Goal: Register for event/course

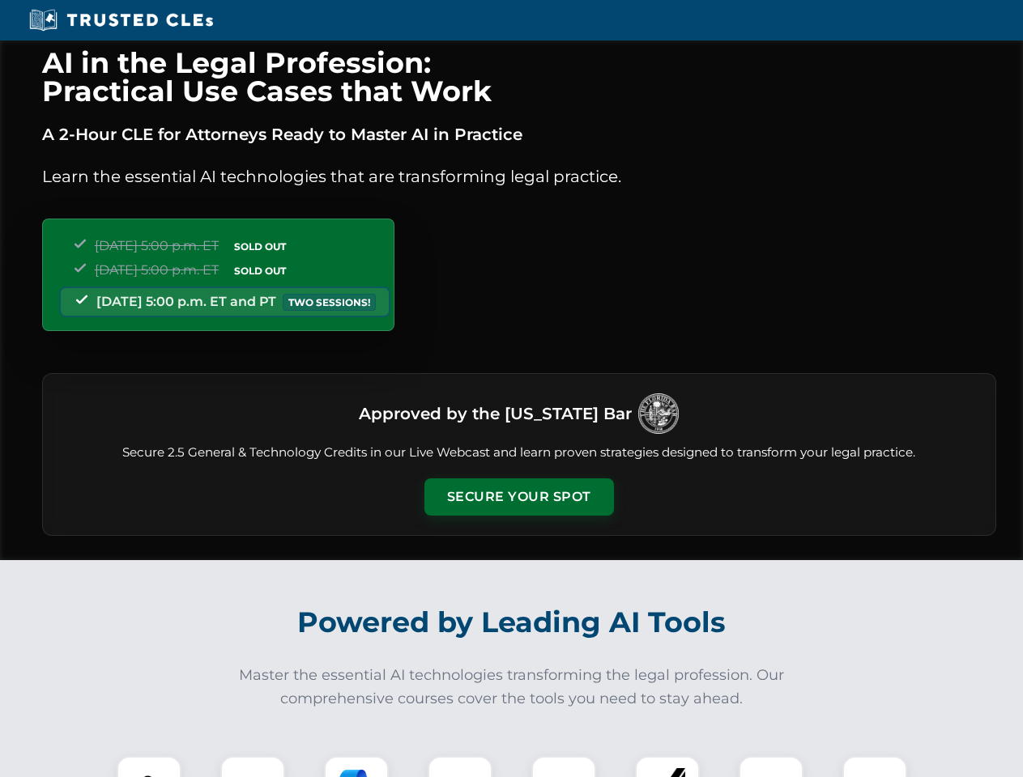
click at [518, 497] on button "Secure Your Spot" at bounding box center [518, 497] width 189 height 37
click at [149, 767] on img at bounding box center [149, 788] width 47 height 47
click at [253, 767] on div at bounding box center [252, 788] width 65 height 65
click at [356, 767] on div at bounding box center [356, 788] width 65 height 65
click at [460, 767] on img at bounding box center [459, 788] width 45 height 45
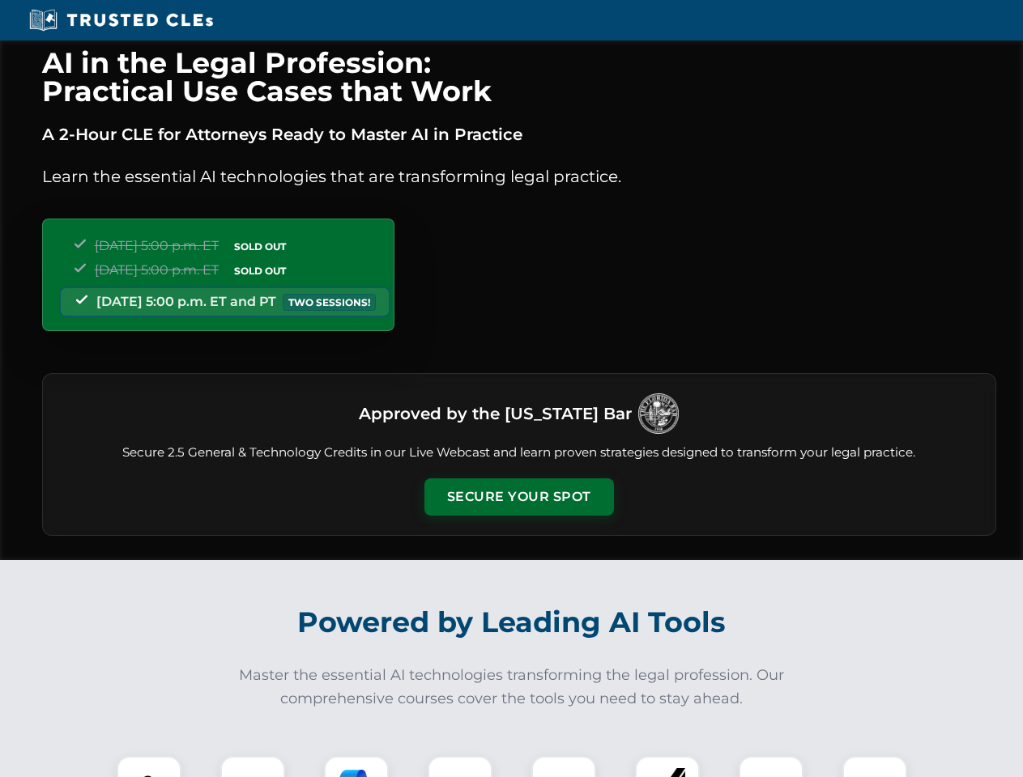
click at [564, 767] on div at bounding box center [563, 788] width 65 height 65
